Goal: Transaction & Acquisition: Purchase product/service

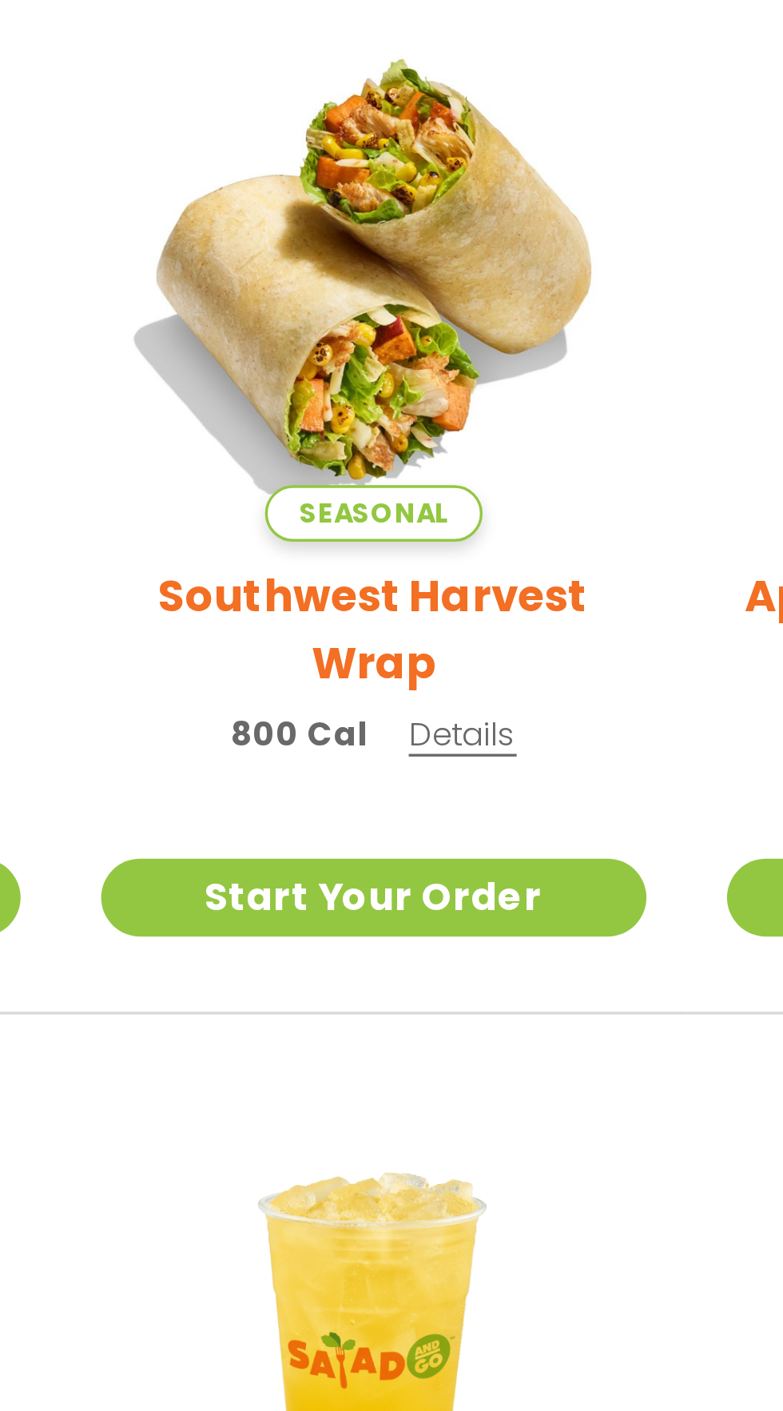
click at [244, 587] on h2 "Southwest Harvest Wrap" at bounding box center [298, 597] width 162 height 40
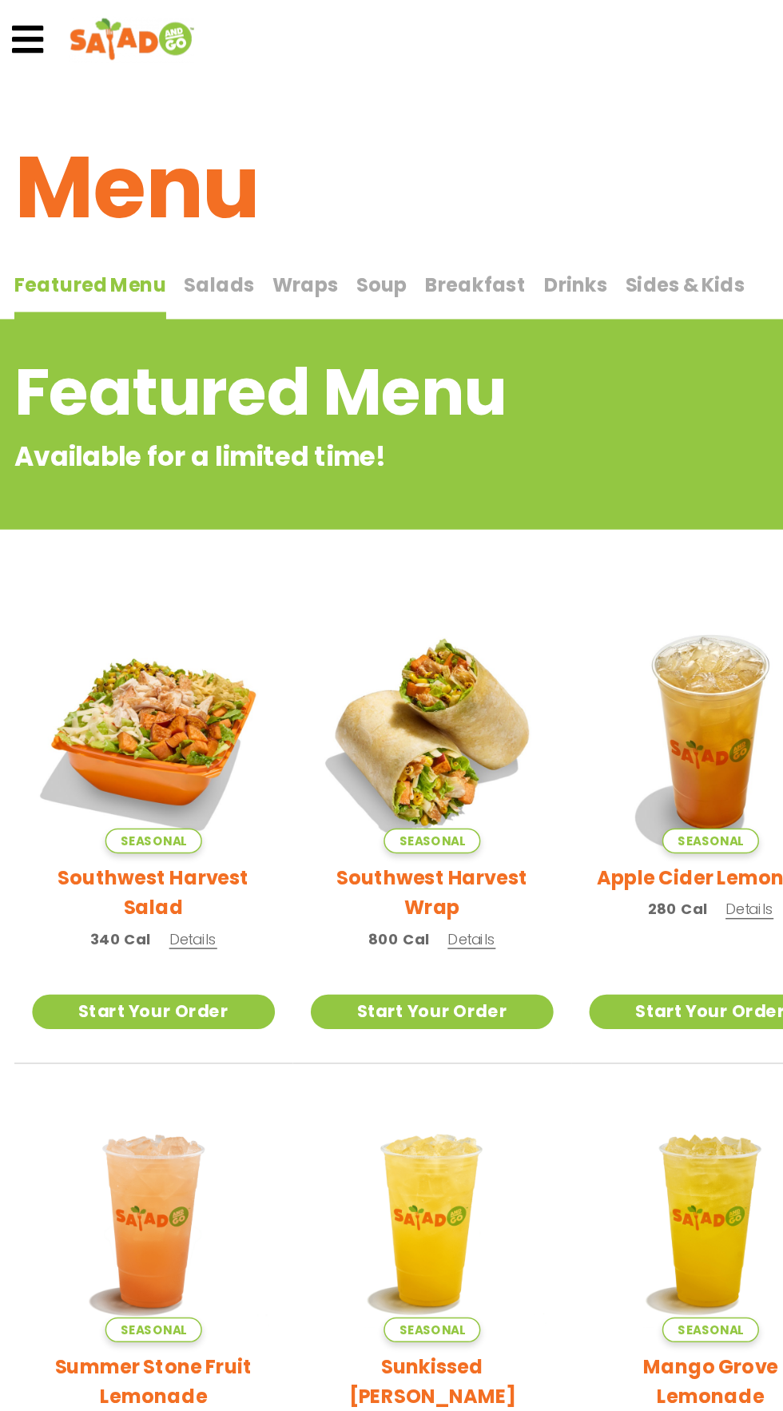
click at [196, 201] on button "Wraps Wraps" at bounding box center [214, 198] width 44 height 34
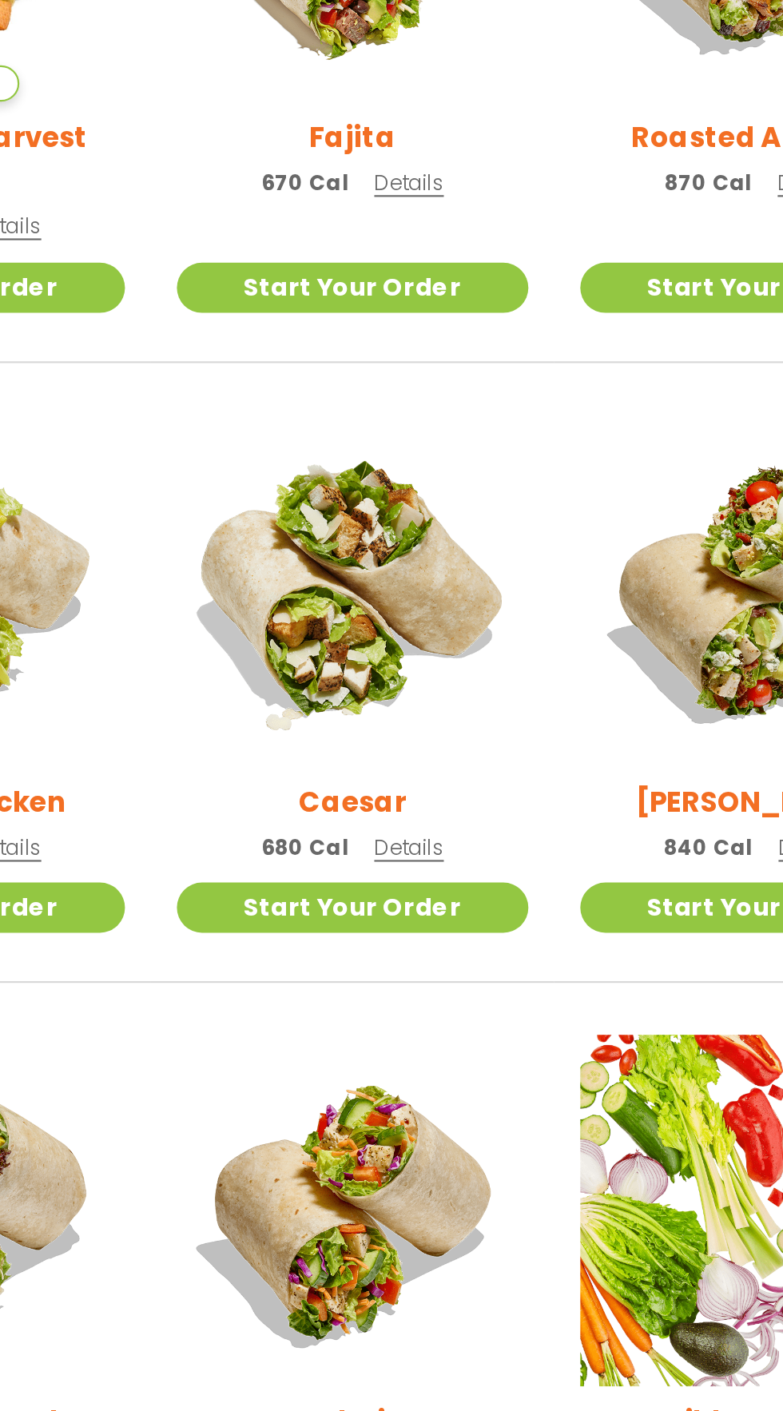
click at [274, 838] on img at bounding box center [298, 849] width 190 height 190
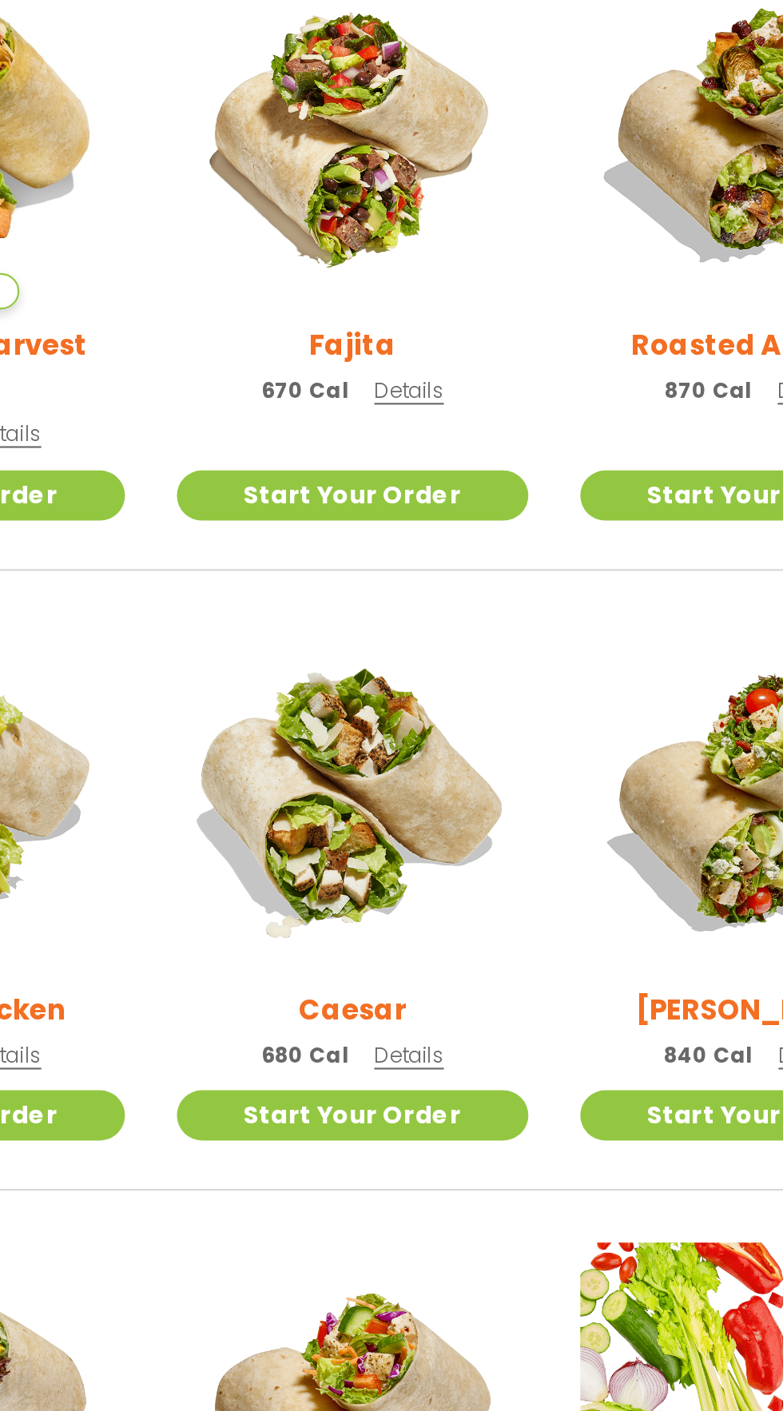
click at [279, 914] on img at bounding box center [298, 849] width 190 height 190
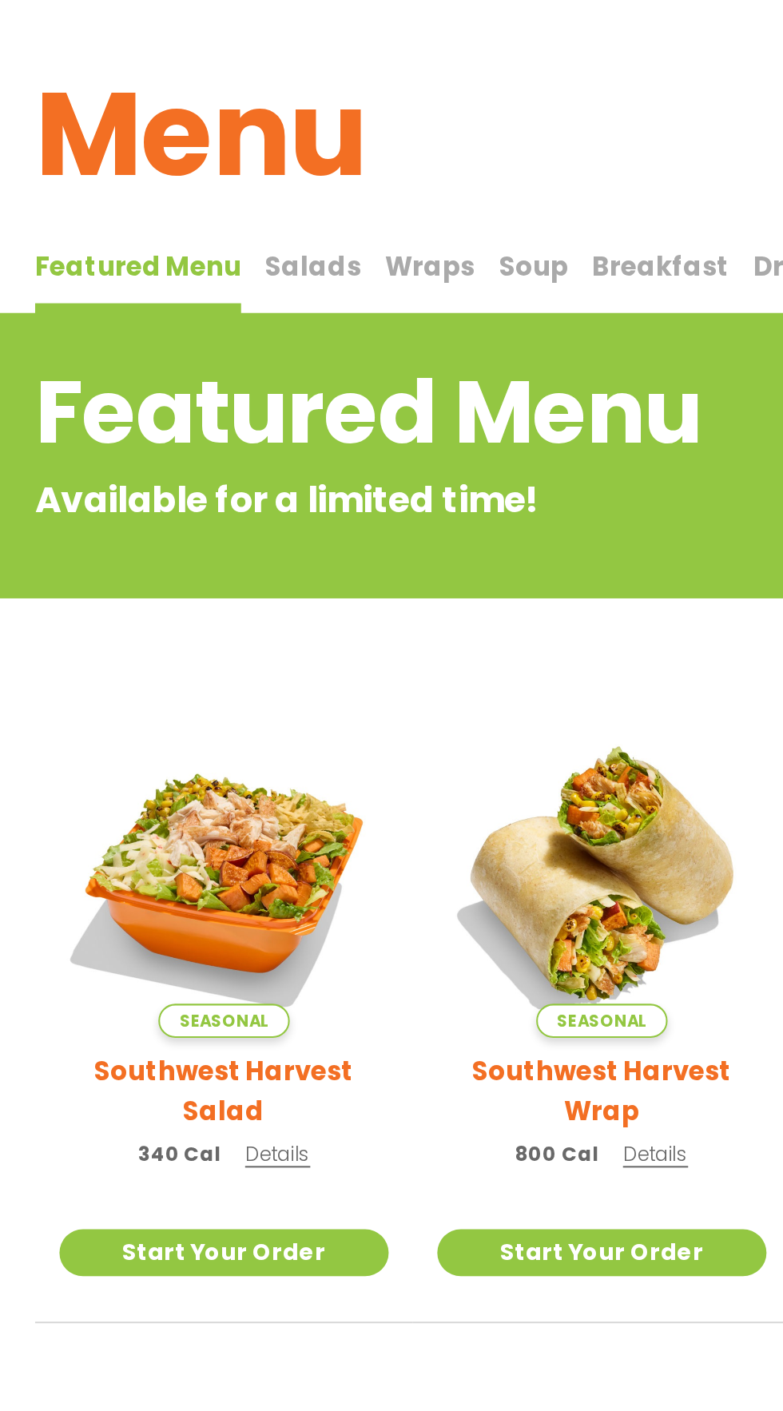
click at [262, 185] on span "Soup" at bounding box center [265, 190] width 34 height 18
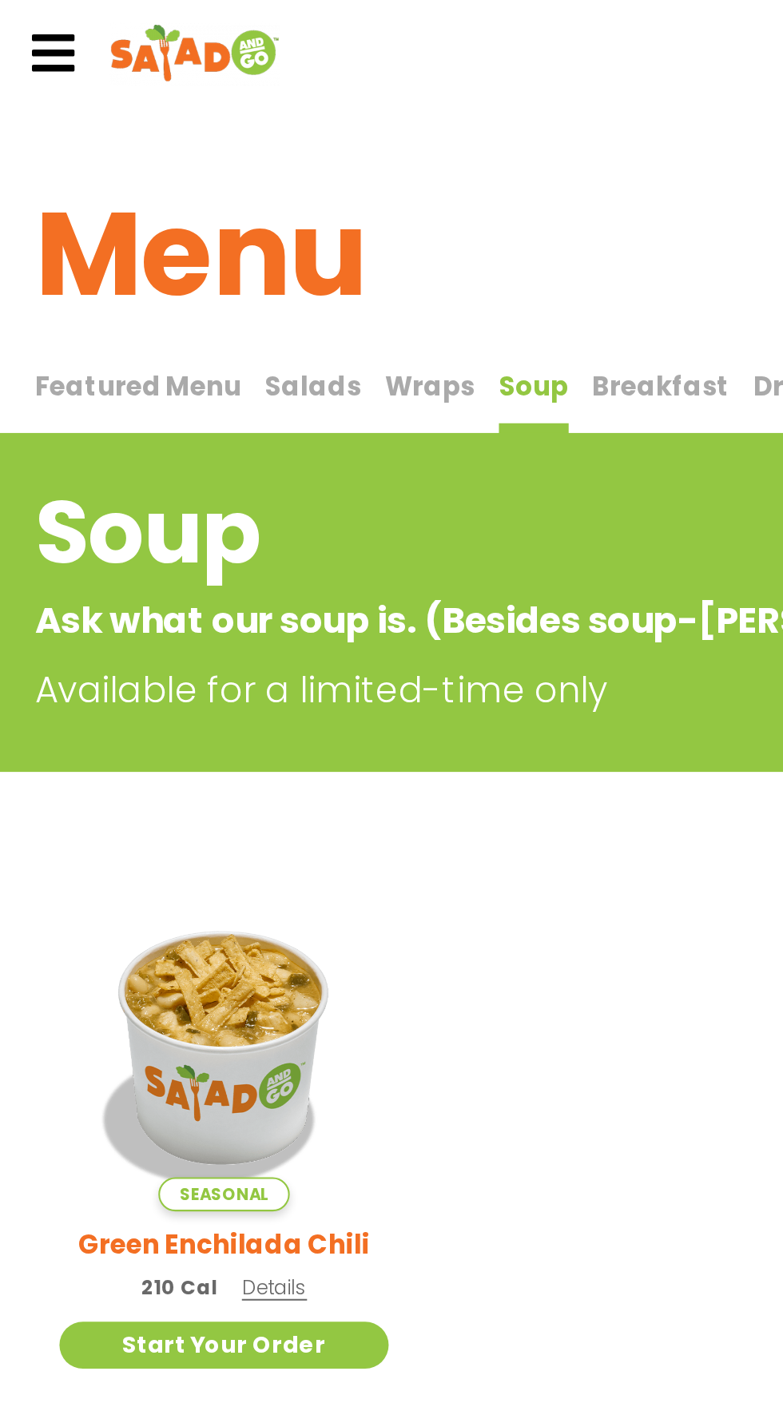
click at [147, 195] on span "Salads" at bounding box center [156, 190] width 47 height 18
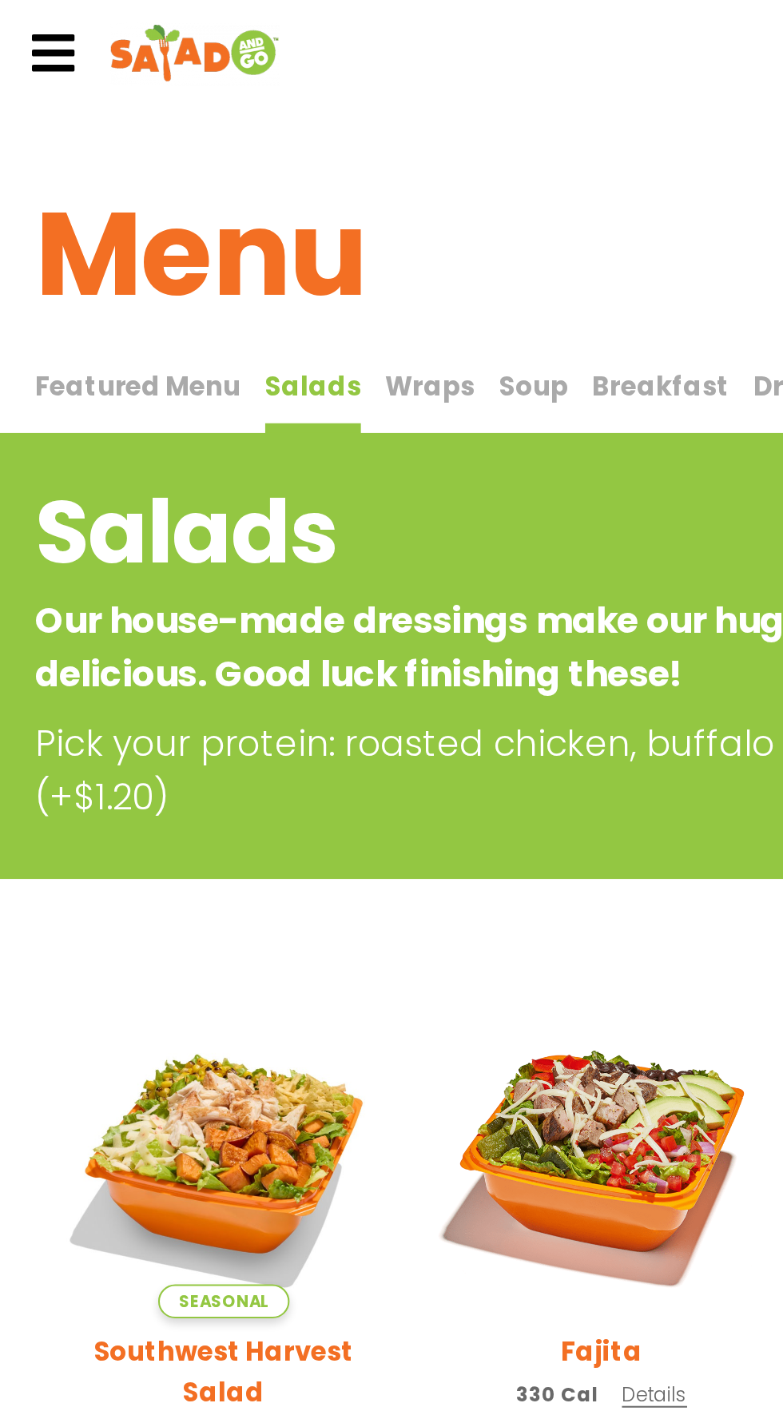
click at [206, 197] on span "Wraps" at bounding box center [214, 190] width 44 height 18
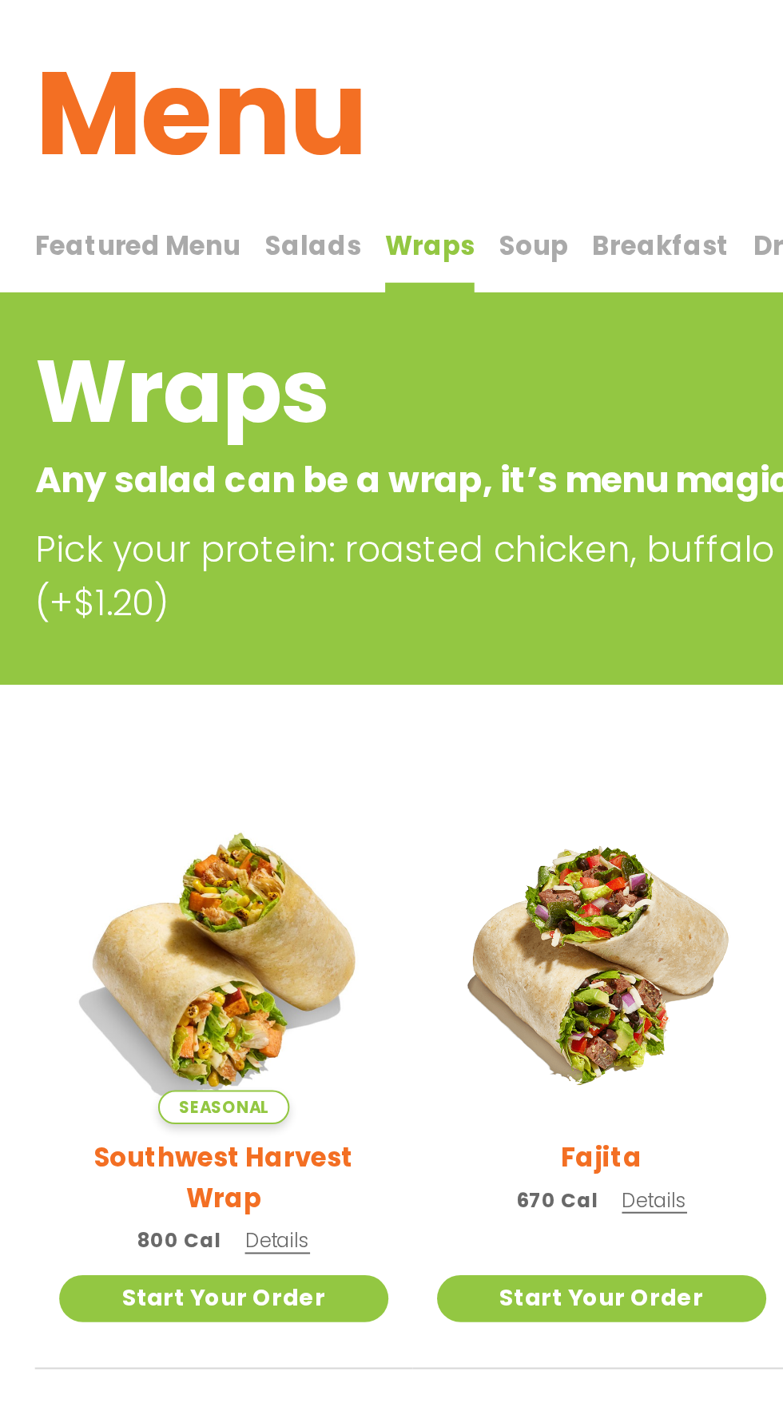
click at [61, 194] on span "Featured Menu" at bounding box center [70, 190] width 102 height 18
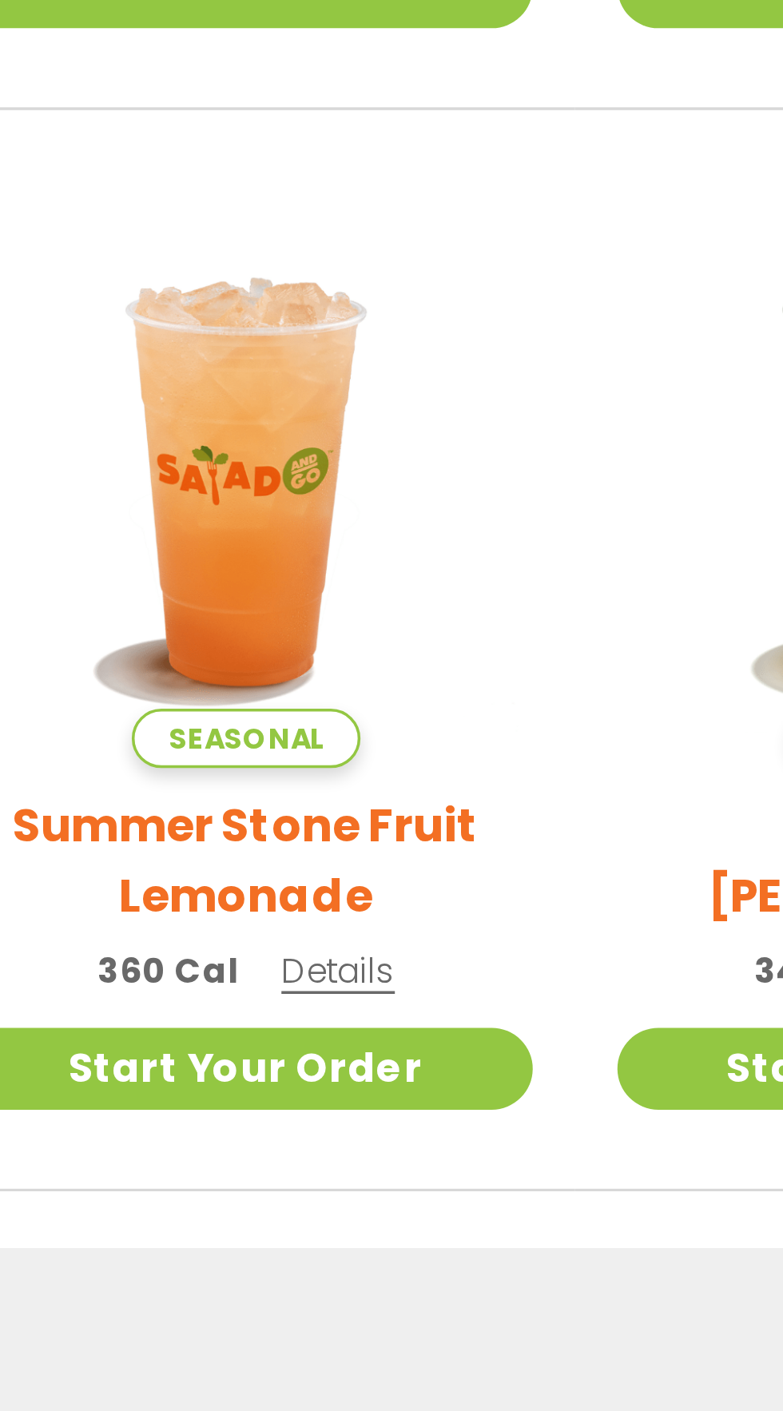
click at [130, 948] on span "Details" at bounding box center [138, 955] width 32 height 14
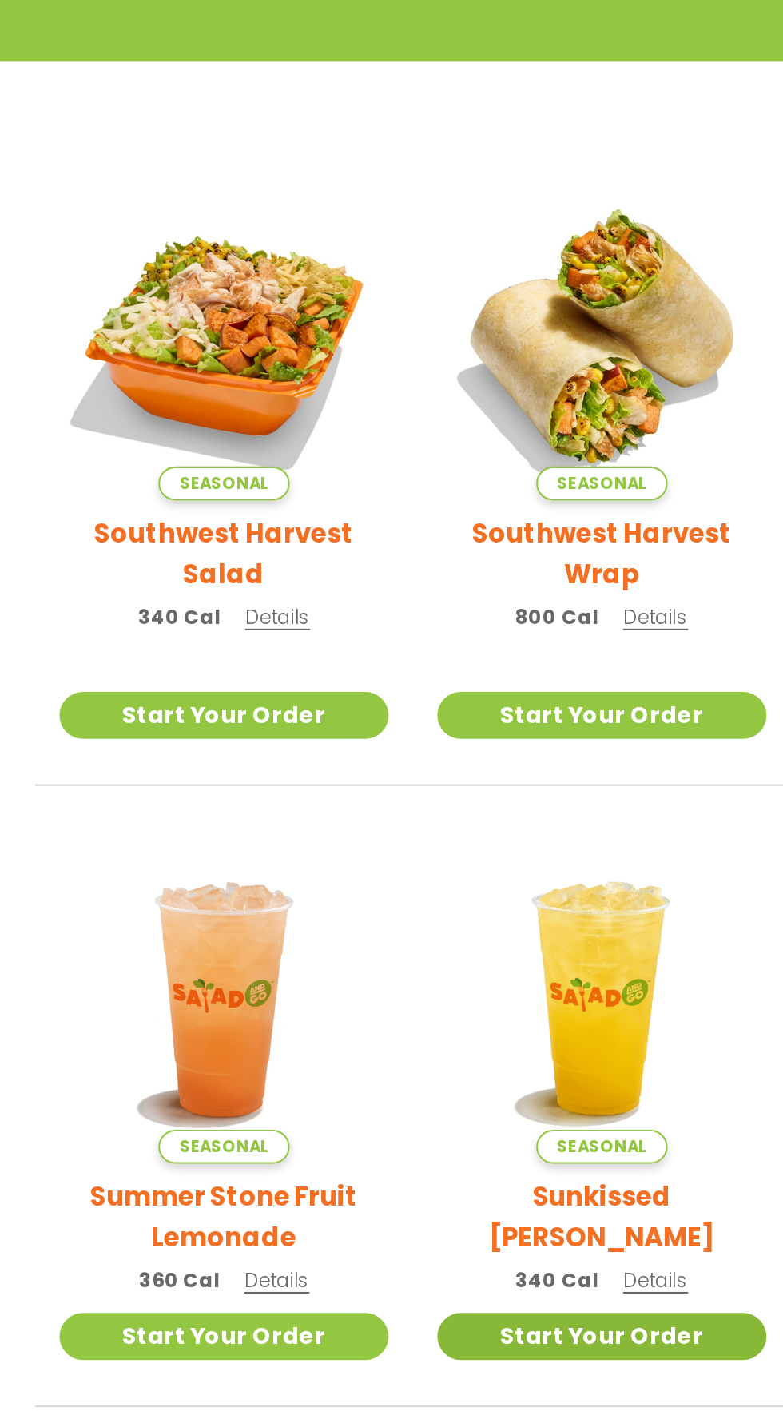
click at [317, 971] on link "Start Your Order" at bounding box center [298, 982] width 162 height 23
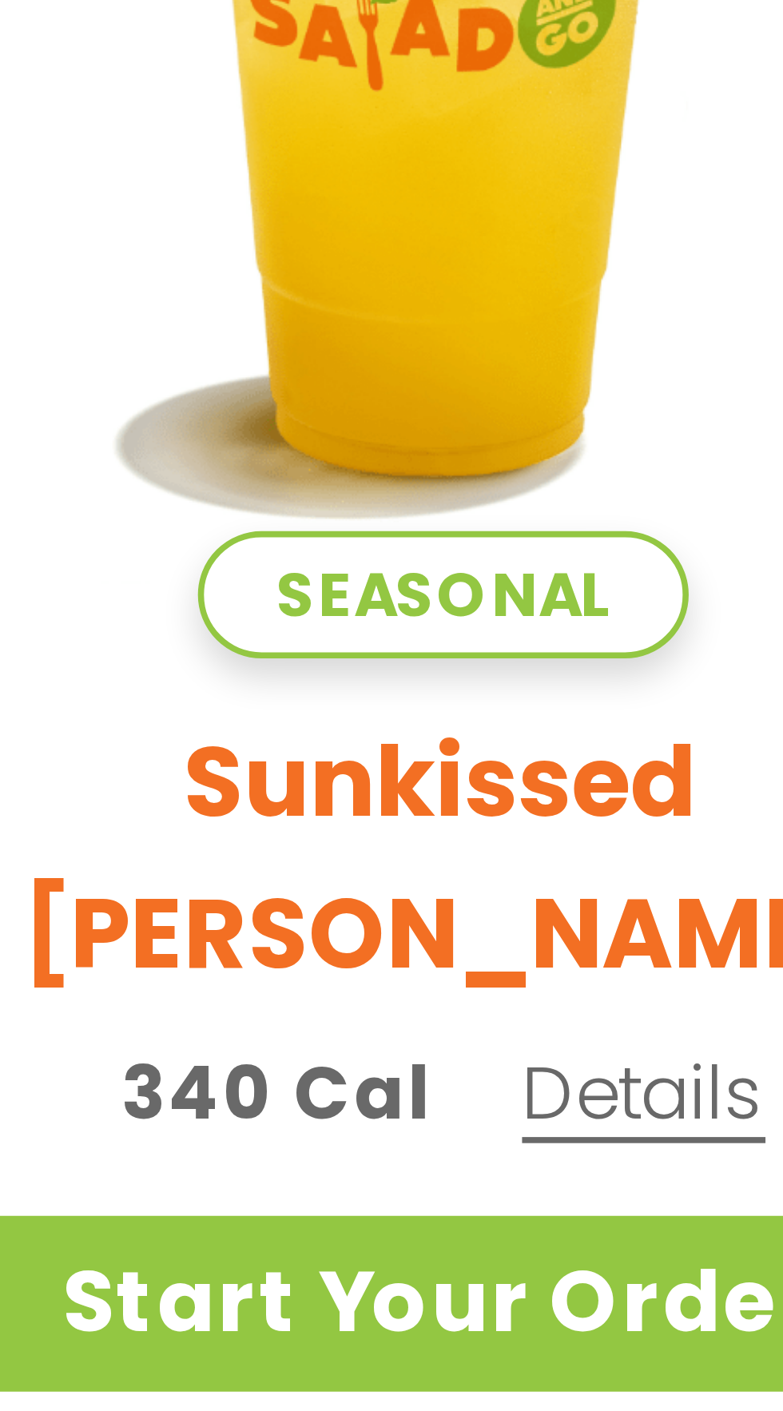
click at [318, 948] on span "Details" at bounding box center [325, 955] width 32 height 14
